Goal: Download file/media

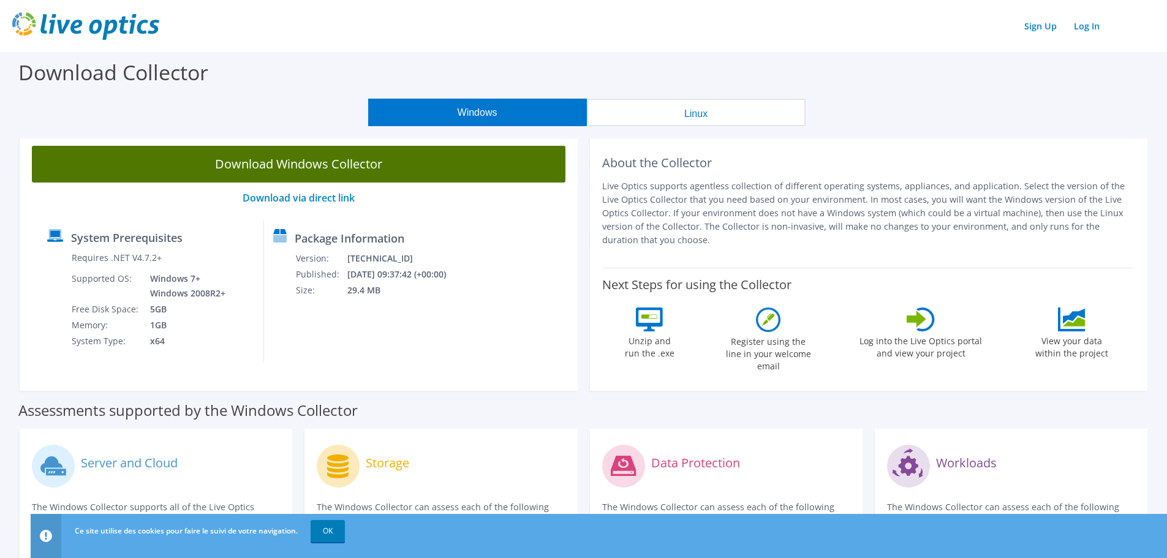
click at [339, 171] on link "Download Windows Collector" at bounding box center [298, 164] width 533 height 37
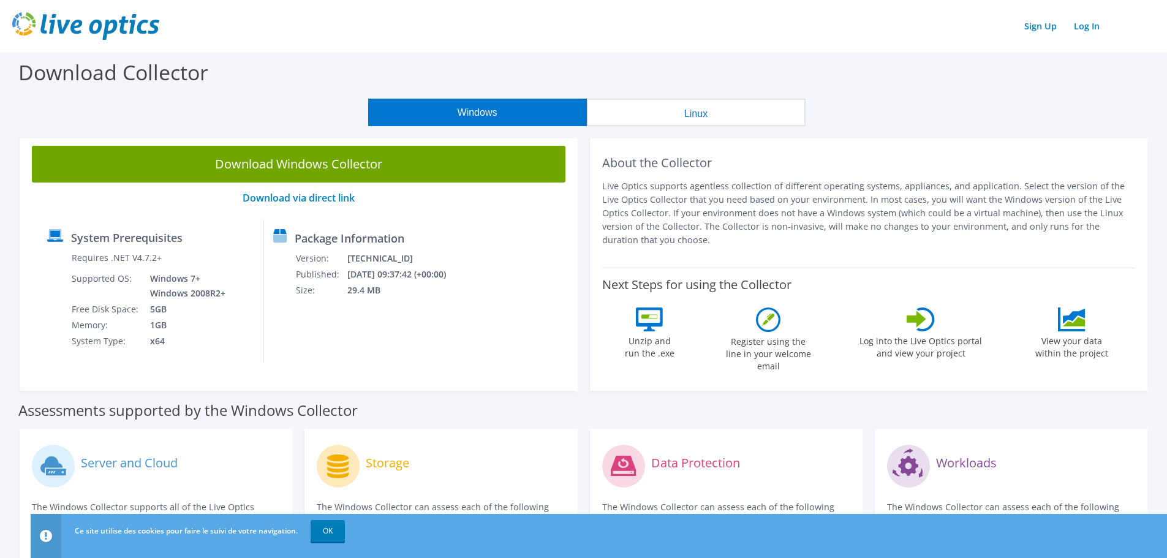
drag, startPoint x: 322, startPoint y: 173, endPoint x: 337, endPoint y: 195, distance: 26.3
click at [322, 173] on link "Download Windows Collector" at bounding box center [298, 164] width 533 height 37
click at [159, 71] on label "Download Collector" at bounding box center [113, 72] width 190 height 28
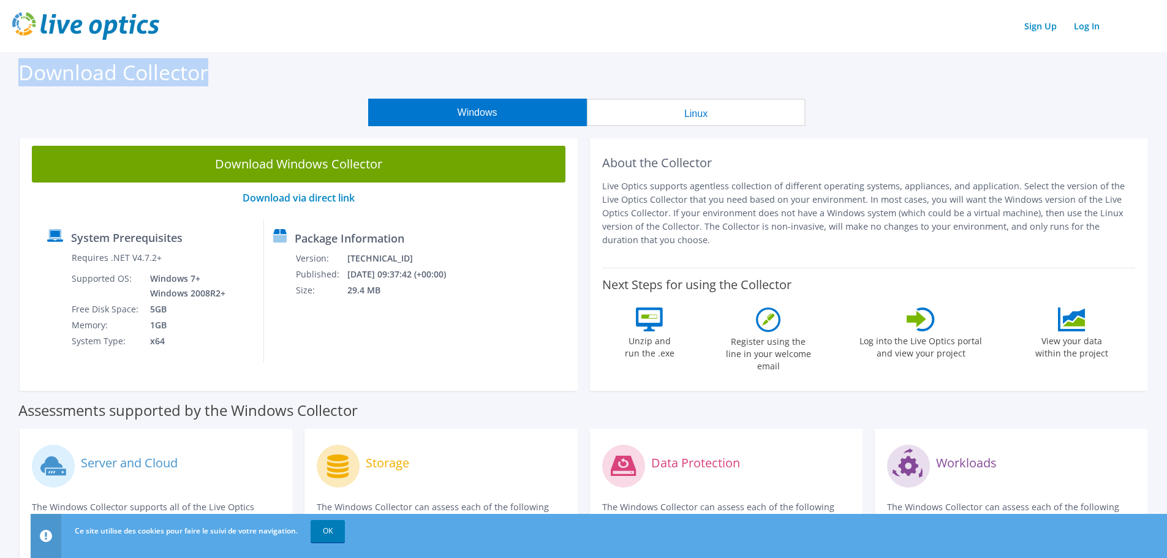
click at [230, 73] on div "Download Collector" at bounding box center [583, 75] width 1154 height 47
drag, startPoint x: 216, startPoint y: 73, endPoint x: -31, endPoint y: 55, distance: 248.0
click at [0, 55] on html "Sign Up Log In Ce site utilise des cookies pour faire le suivi de votre navigat…" at bounding box center [583, 279] width 1167 height 558
click at [74, 62] on label "Download Collector" at bounding box center [113, 72] width 190 height 28
drag, startPoint x: 966, startPoint y: 70, endPoint x: 857, endPoint y: 118, distance: 119.3
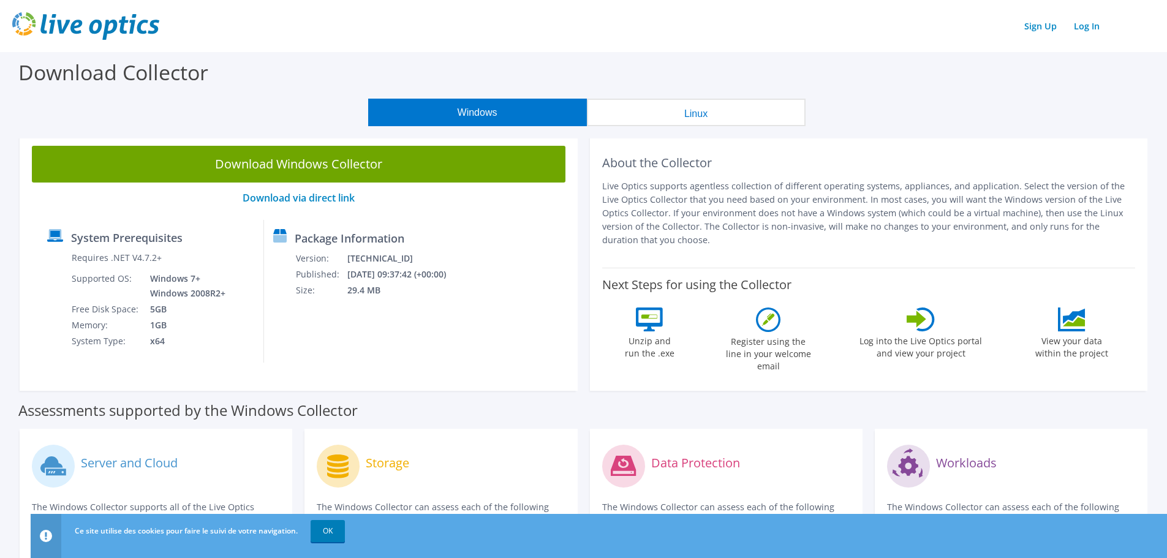
click at [964, 70] on div "Download Collector" at bounding box center [583, 75] width 1154 height 47
click at [274, 68] on div "Download Collector" at bounding box center [583, 75] width 1154 height 47
click at [179, 70] on label "Download Collector" at bounding box center [113, 72] width 190 height 28
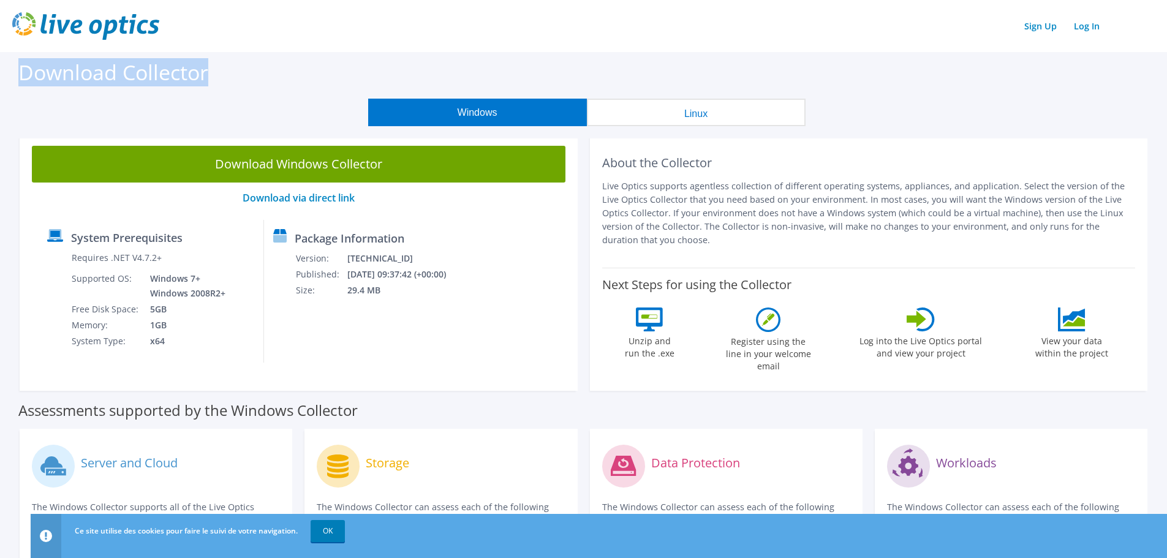
click at [273, 72] on div "Download Collector" at bounding box center [583, 75] width 1154 height 47
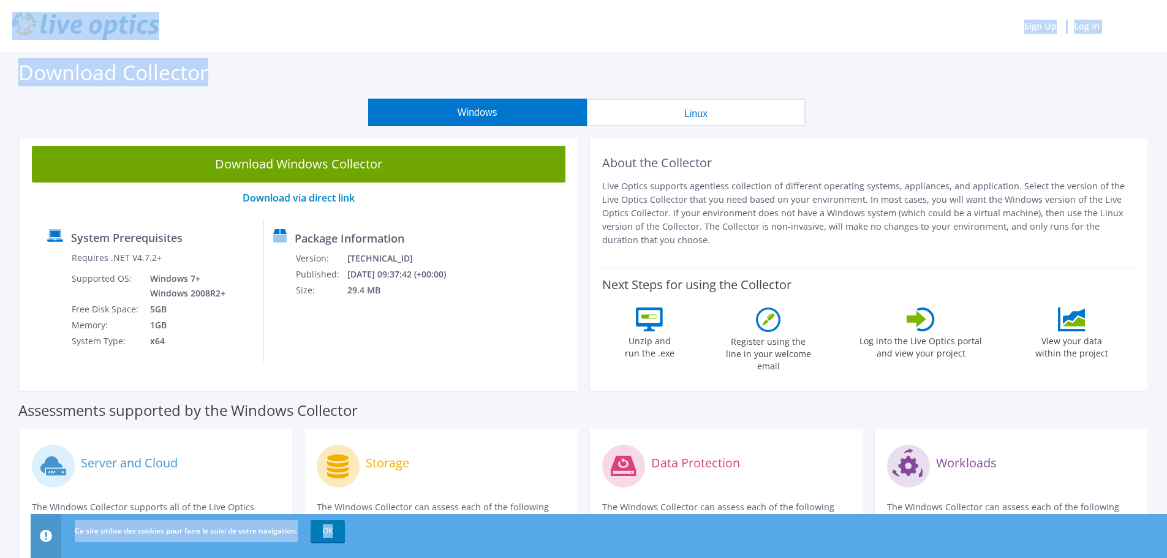
drag, startPoint x: 265, startPoint y: 72, endPoint x: -51, endPoint y: 50, distance: 317.4
click at [0, 50] on html "Sign Up Log In Ce site utilise des cookies pour faire le suivi de votre navigat…" at bounding box center [583, 279] width 1167 height 558
click at [104, 81] on label "Download Collector" at bounding box center [113, 72] width 190 height 28
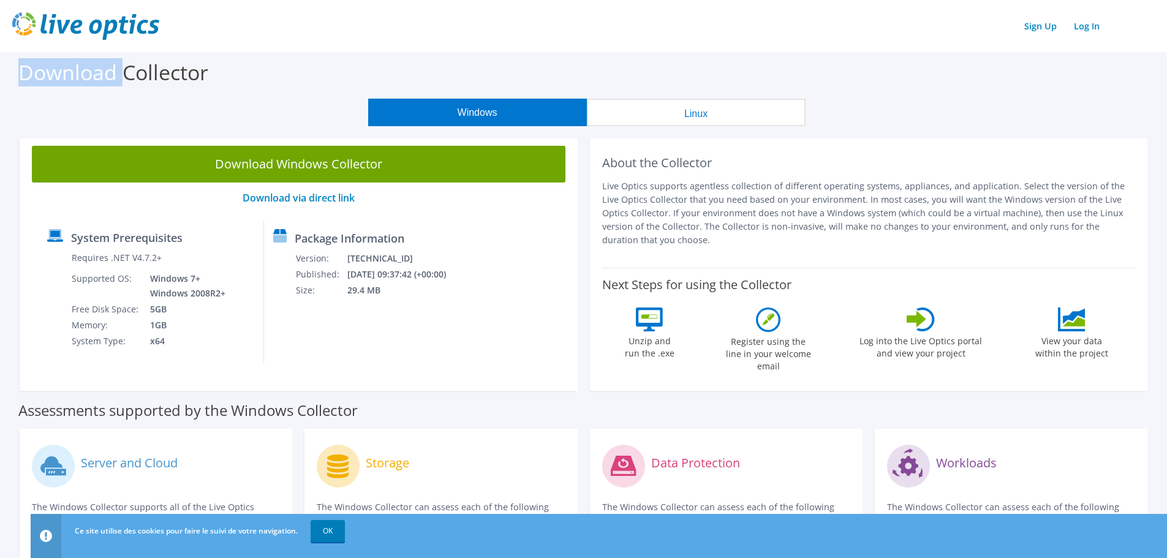
click at [104, 81] on label "Download Collector" at bounding box center [113, 72] width 190 height 28
click at [169, 78] on label "Download Collector" at bounding box center [113, 72] width 190 height 28
click at [82, 67] on label "Download Collector" at bounding box center [113, 72] width 190 height 28
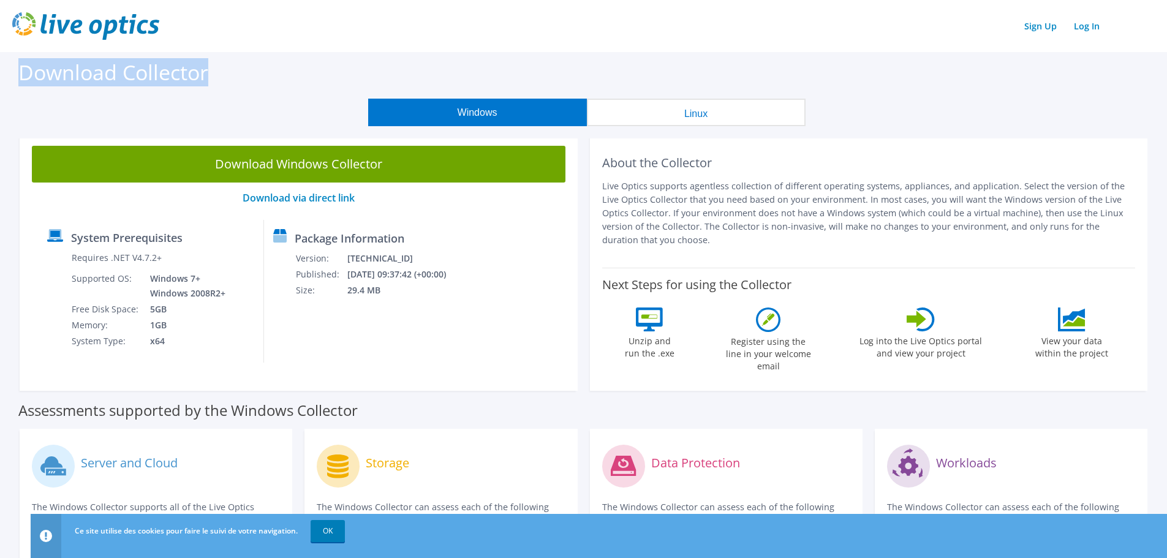
click at [82, 67] on label "Download Collector" at bounding box center [113, 72] width 190 height 28
click at [174, 77] on label "Download Collector" at bounding box center [113, 72] width 190 height 28
drag, startPoint x: 205, startPoint y: 83, endPoint x: -44, endPoint y: 84, distance: 248.6
click at [0, 84] on html "Sign Up Log In Ce site utilise des cookies pour faire le suivi de votre navigat…" at bounding box center [583, 279] width 1167 height 558
click at [121, 98] on div "Download Collector" at bounding box center [583, 75] width 1154 height 47
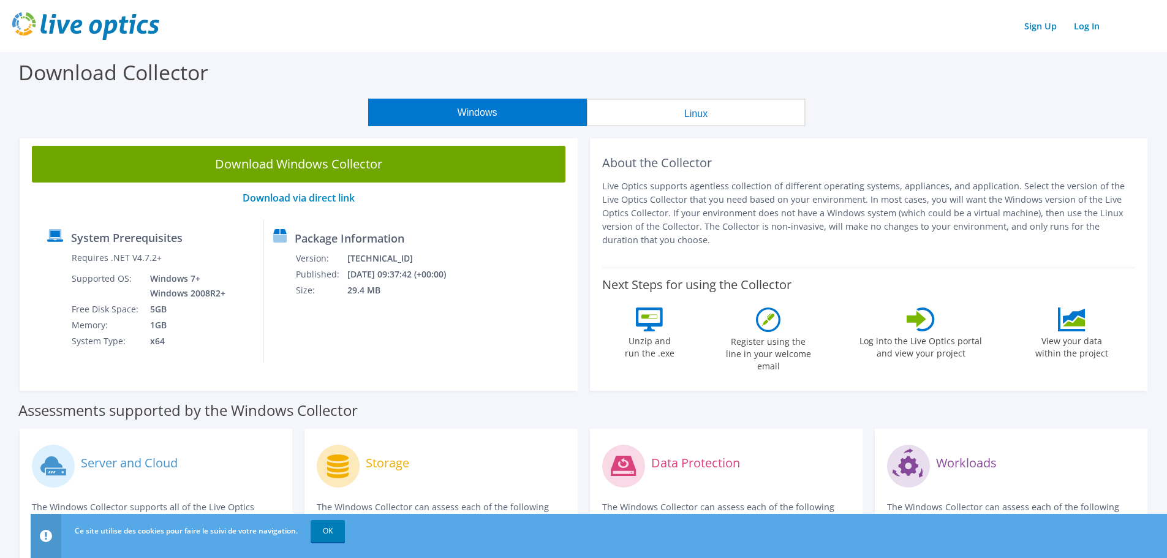
click at [279, 92] on div "Download Collector" at bounding box center [583, 75] width 1154 height 47
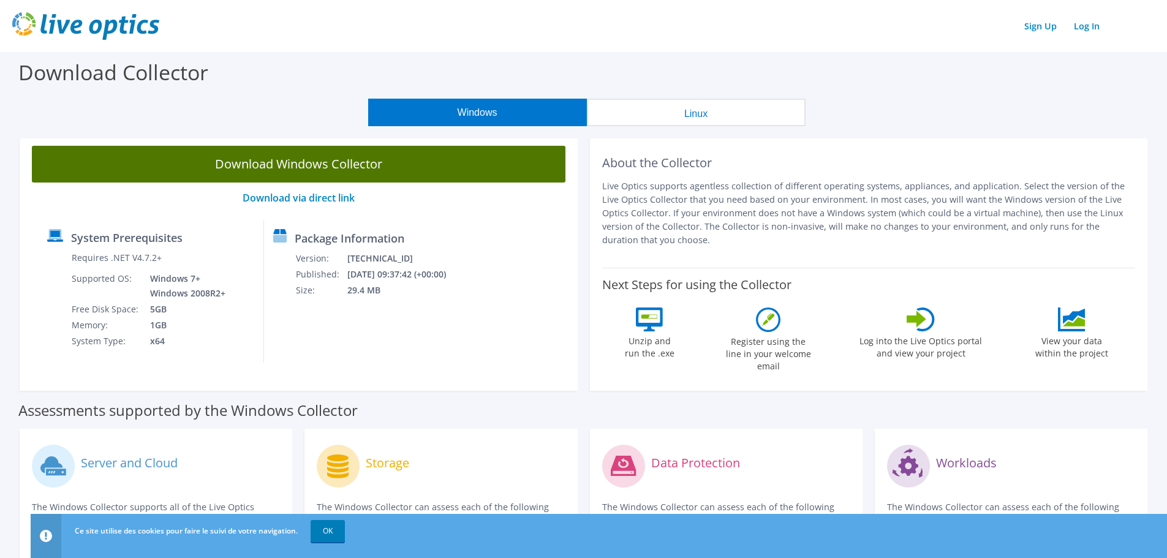
click at [332, 165] on link "Download Windows Collector" at bounding box center [298, 164] width 533 height 37
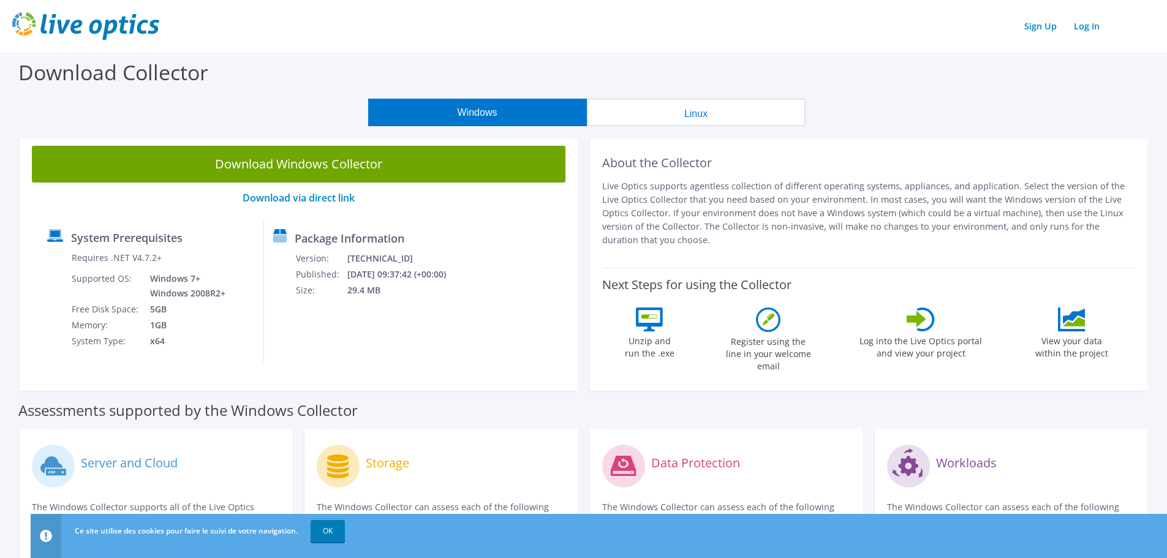
click at [932, 133] on section "Download Collector Windows Linux Download Windows Collector Download via direct…" at bounding box center [583, 486] width 1167 height 868
click at [187, 74] on label "Download Collector" at bounding box center [113, 72] width 190 height 28
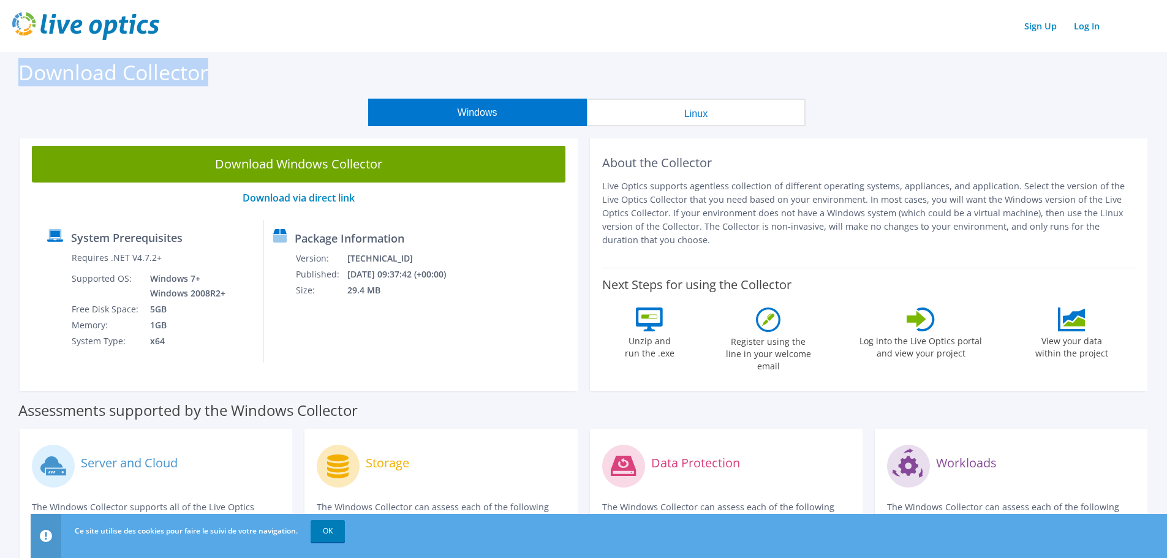
click at [206, 76] on label "Download Collector" at bounding box center [113, 72] width 190 height 28
click at [236, 73] on div "Download Collector" at bounding box center [583, 75] width 1154 height 47
drag, startPoint x: 236, startPoint y: 73, endPoint x: -6, endPoint y: 56, distance: 242.5
click at [0, 56] on html "Sign Up Log In Ce site utilise des cookies pour faire le suivi de votre navigat…" at bounding box center [583, 279] width 1167 height 558
click at [58, 62] on label "Download Collector" at bounding box center [113, 72] width 190 height 28
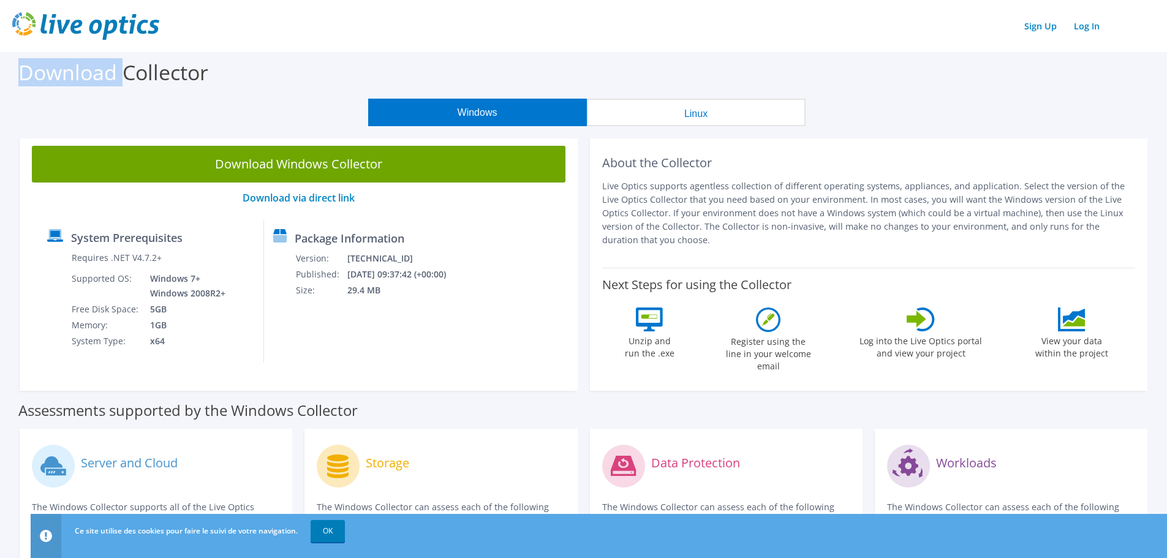
click at [58, 62] on label "Download Collector" at bounding box center [113, 72] width 190 height 28
click at [86, 64] on label "Download Collector" at bounding box center [113, 72] width 190 height 28
click at [263, 66] on div "Download Collector" at bounding box center [583, 75] width 1154 height 47
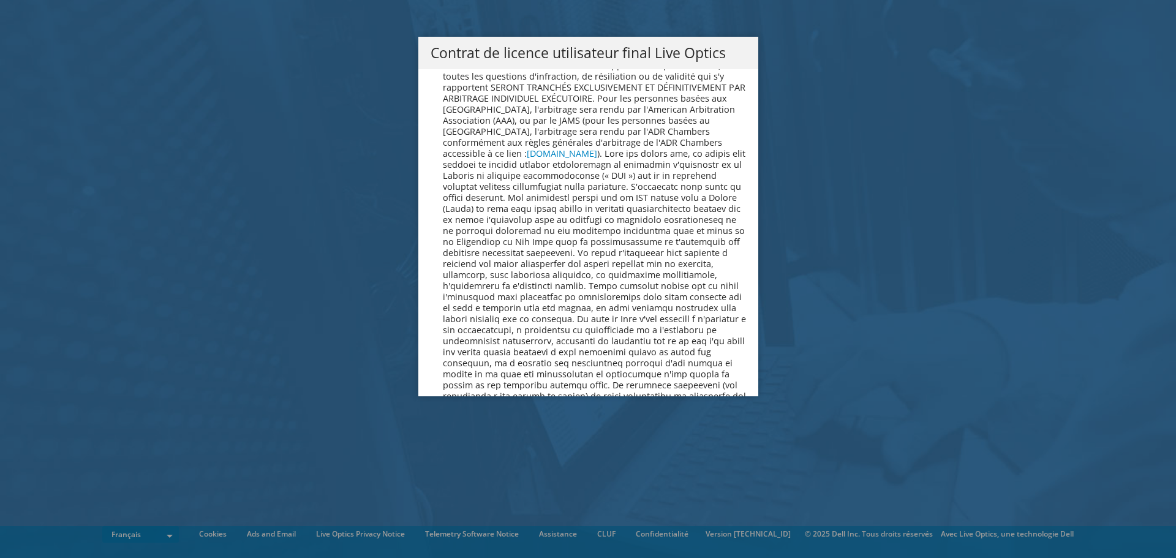
scroll to position [5413, 0]
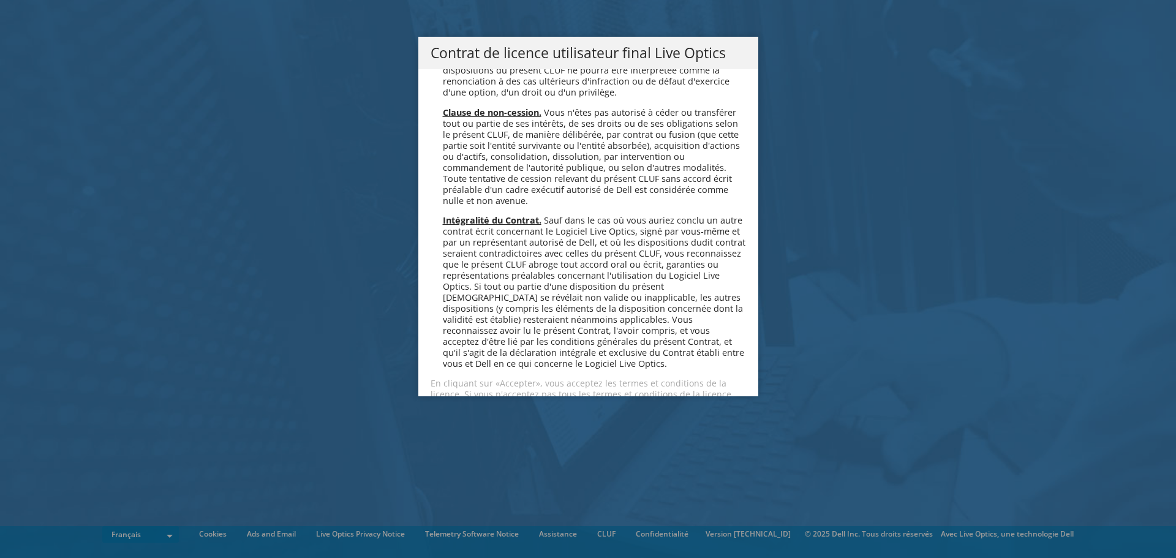
click at [475, 423] on link "Accepter" at bounding box center [467, 437] width 73 height 29
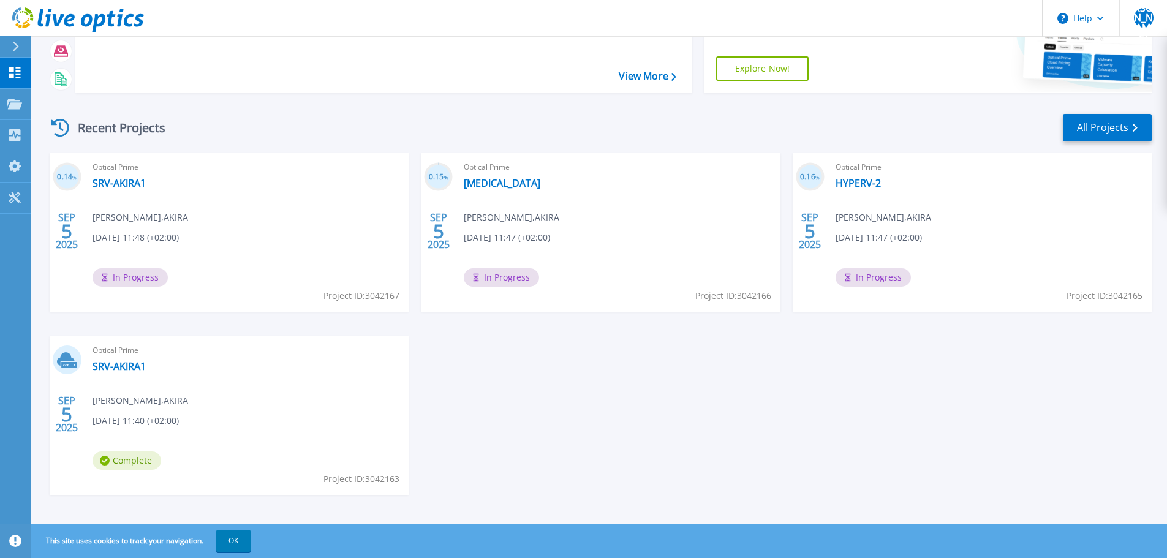
scroll to position [121, 0]
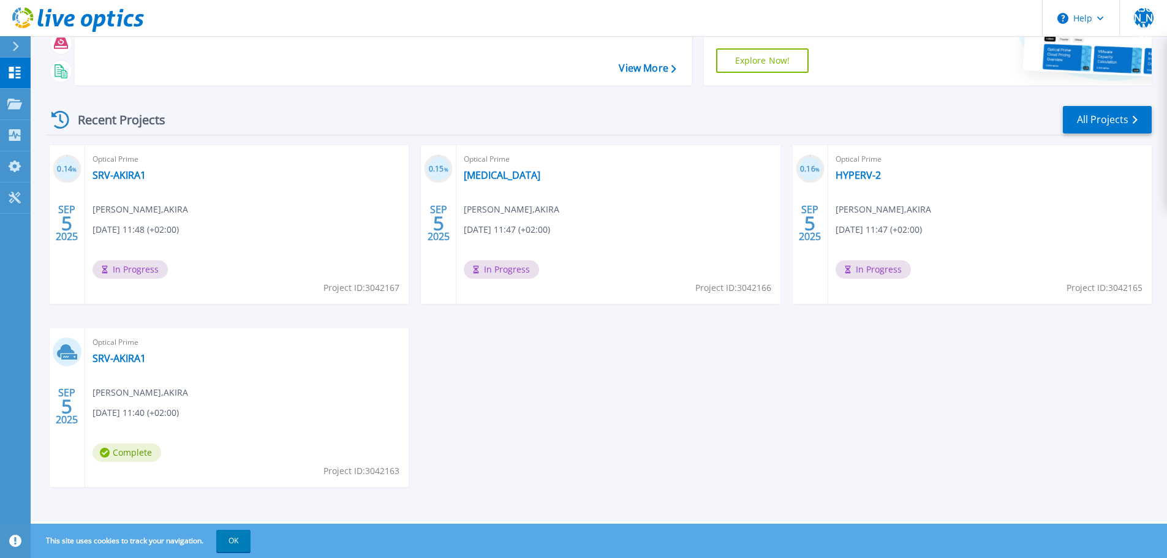
click at [613, 418] on div "0.14 % [DATE] Optical Prime SRV-AKIRA1 [PERSON_NAME] , [PERSON_NAME] [DATE] 11:…" at bounding box center [594, 328] width 1114 height 366
click at [457, 382] on div "0.14 % [DATE] Optical Prime SRV-AKIRA1 [PERSON_NAME] , [PERSON_NAME] [DATE] 11:…" at bounding box center [594, 328] width 1114 height 366
click at [832, 431] on div "0.14 % [DATE] Optical Prime SRV-AKIRA1 [PERSON_NAME] , [PERSON_NAME] [DATE] 11:…" at bounding box center [594, 328] width 1114 height 366
